Goal: Task Accomplishment & Management: Use online tool/utility

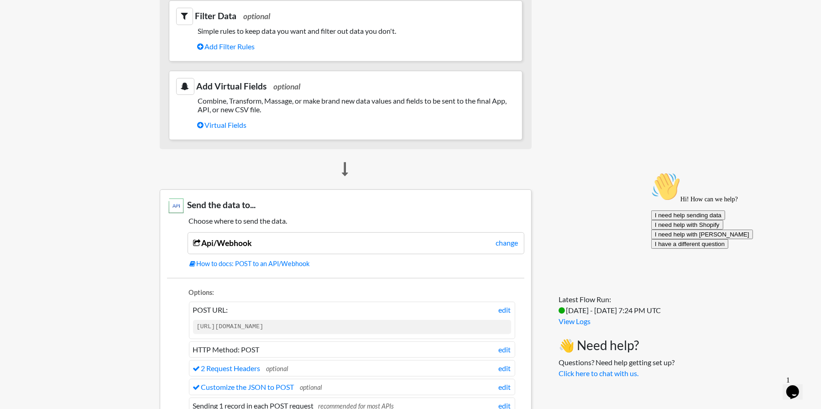
scroll to position [548, 0]
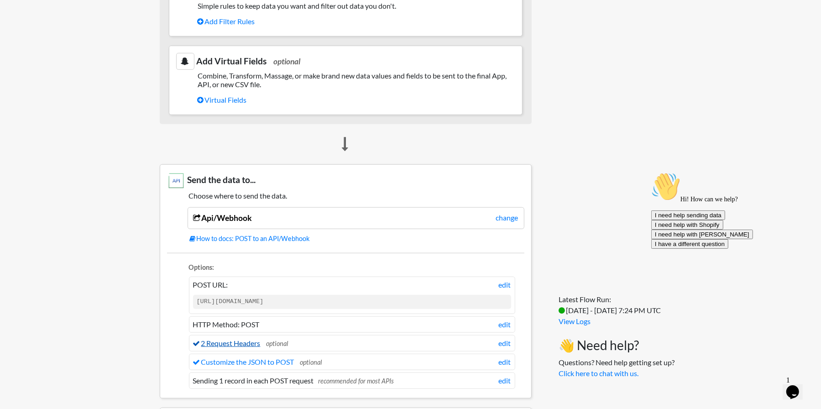
click at [251, 340] on link "2 Request Headers" at bounding box center [227, 343] width 68 height 9
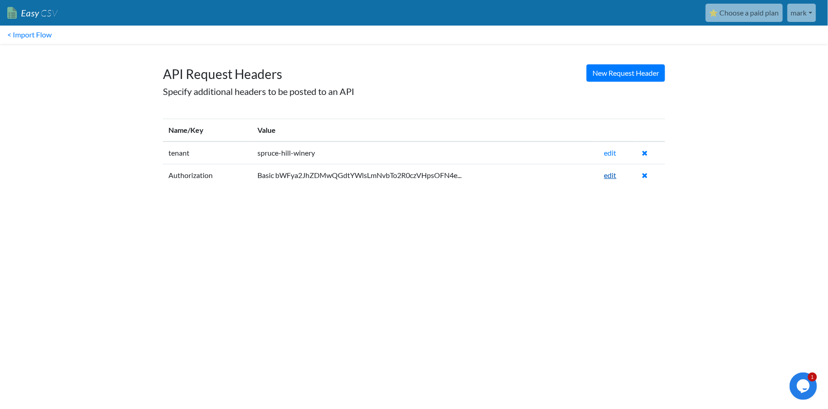
click at [609, 171] on link "edit" at bounding box center [610, 175] width 12 height 9
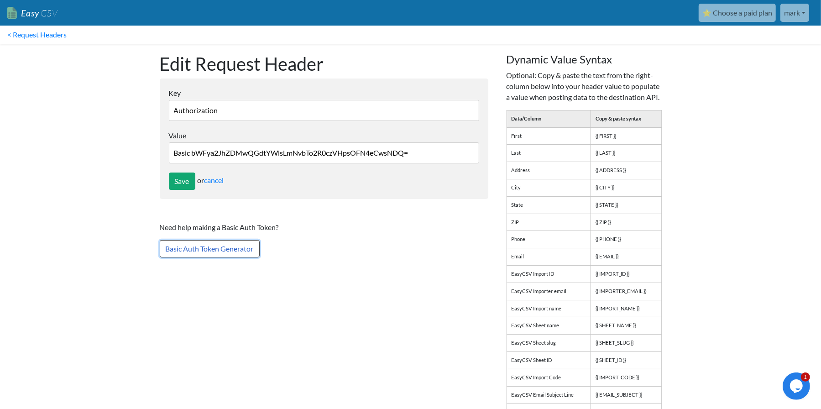
click at [251, 251] on link "Basic Auth Token Generator" at bounding box center [210, 248] width 100 height 17
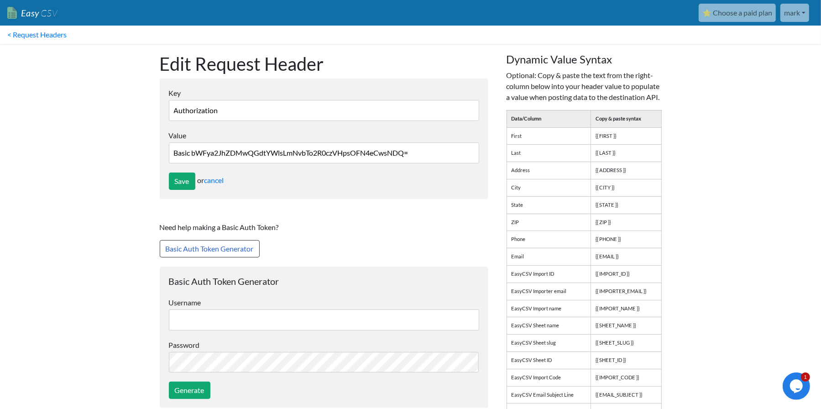
click at [333, 319] on input "text" at bounding box center [324, 319] width 310 height 21
type input "markbad30@gmail.com"
click at [200, 387] on input "Generate" at bounding box center [190, 390] width 42 height 17
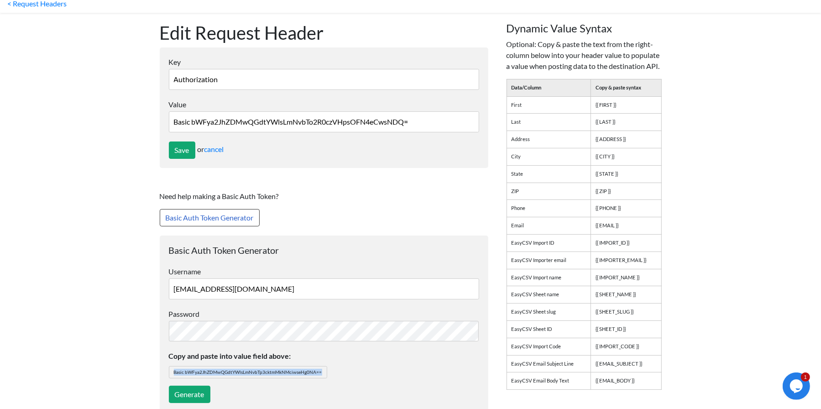
scroll to position [44, 0]
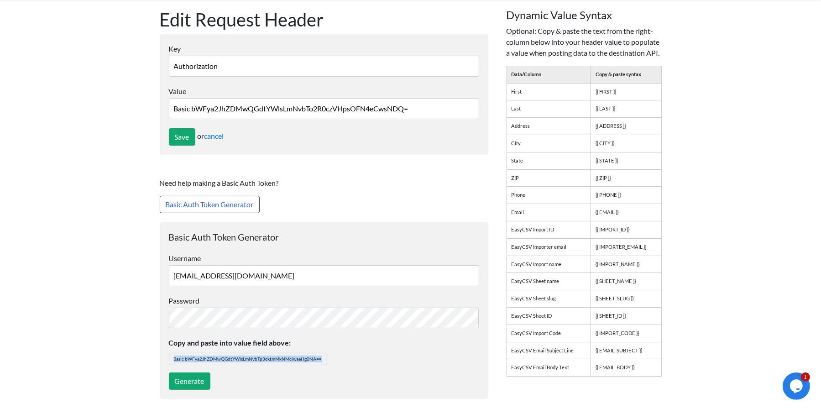
drag, startPoint x: 174, startPoint y: 401, endPoint x: 323, endPoint y: 356, distance: 156.1
click at [323, 356] on span "Basic bWFya2JhZDMwQGdtYWlsLmNvbTp3cktmMkNMciwseHg0NA==" at bounding box center [248, 359] width 158 height 12
copy span "Basic bWFya2JhZDMwQGdtYWlsLmNvbTp3cktmMkNMciwseHg0NA=="
drag, startPoint x: 416, startPoint y: 108, endPoint x: 150, endPoint y: 105, distance: 265.7
click at [152, 105] on div "Edit Request Header Key Authorization EasyCSV defaults content-type to JSON. Yo…" at bounding box center [324, 209] width 347 height 418
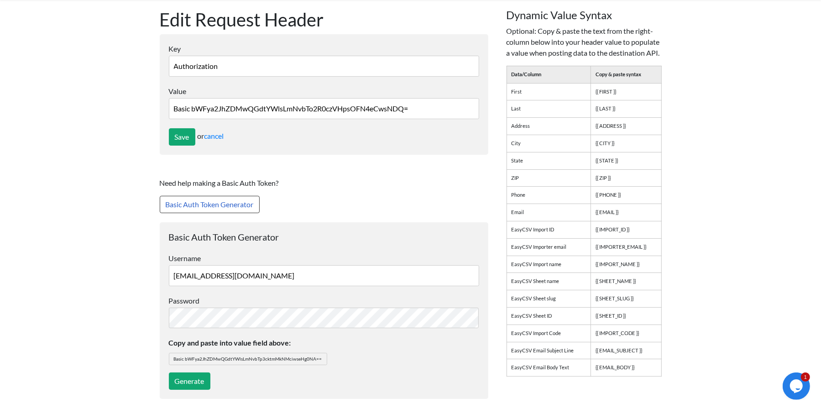
paste input "p3cktmMkNMciwseHg0NA="
drag, startPoint x: 414, startPoint y: 106, endPoint x: 143, endPoint y: 102, distance: 271.2
click at [143, 102] on body "Easy CSV ⭐ Choose a paid plan mark Sprucehillwinery All Flows All CSV Generator…" at bounding box center [410, 186] width 821 height 461
type input "Basic bWFya2JhZDMwQGdtYWlsLmNvbTp3cktmMkNMciwseHg0NA=="
click at [183, 134] on input "Save" at bounding box center [182, 136] width 26 height 17
